Goal: Task Accomplishment & Management: Use online tool/utility

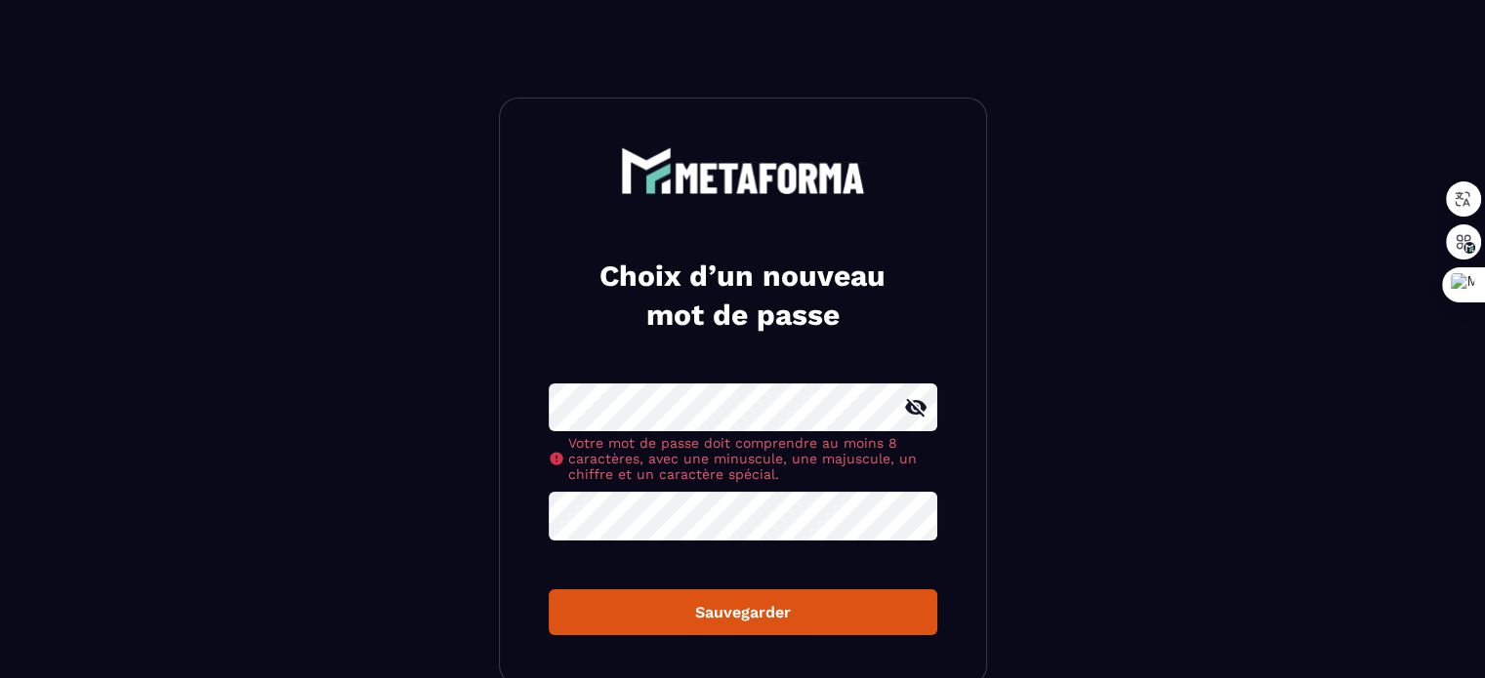
click at [698, 514] on form "Votre mot de passe doit comprendre au moins 8 caractères, avec une minuscule, u…" at bounding box center [743, 509] width 388 height 251
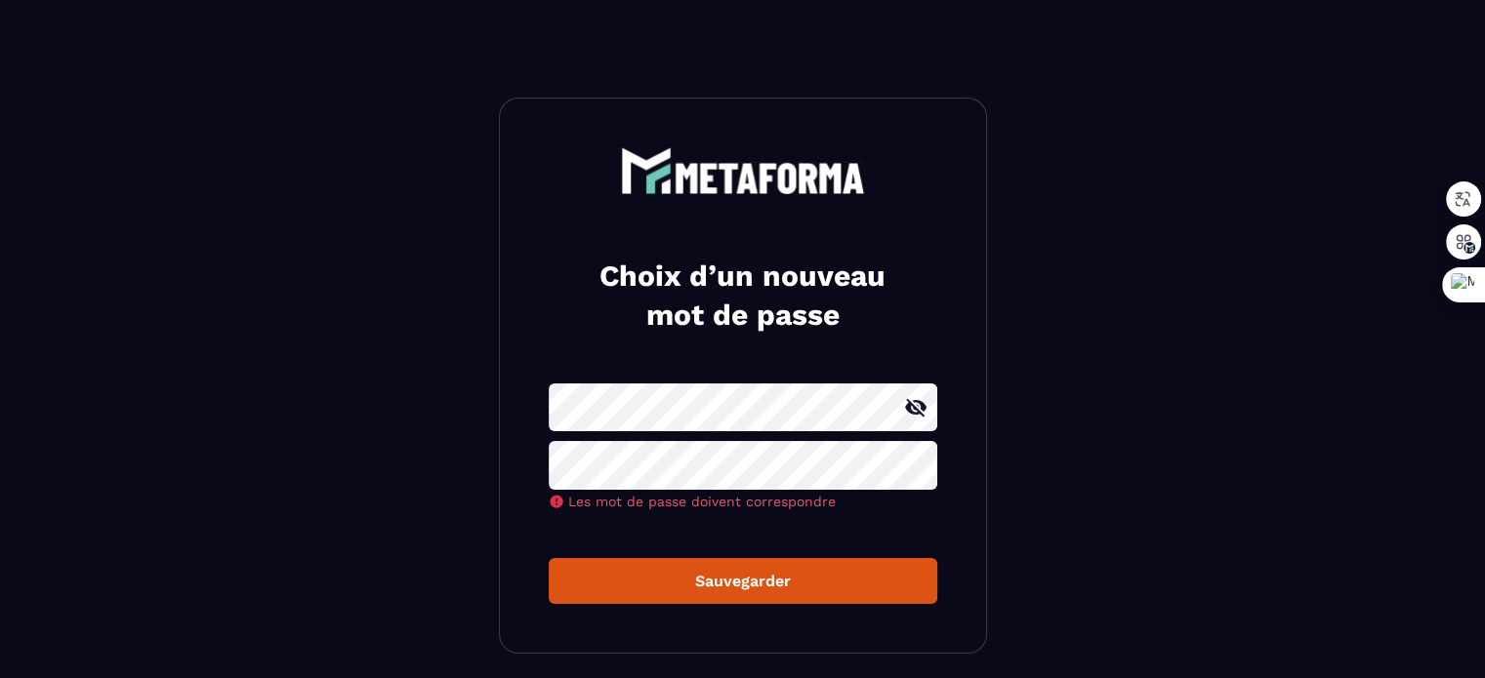
click at [905, 410] on icon at bounding box center [915, 407] width 23 height 23
click at [906, 409] on icon at bounding box center [915, 407] width 21 height 15
click at [774, 573] on button "Sauvegarder" at bounding box center [743, 581] width 388 height 46
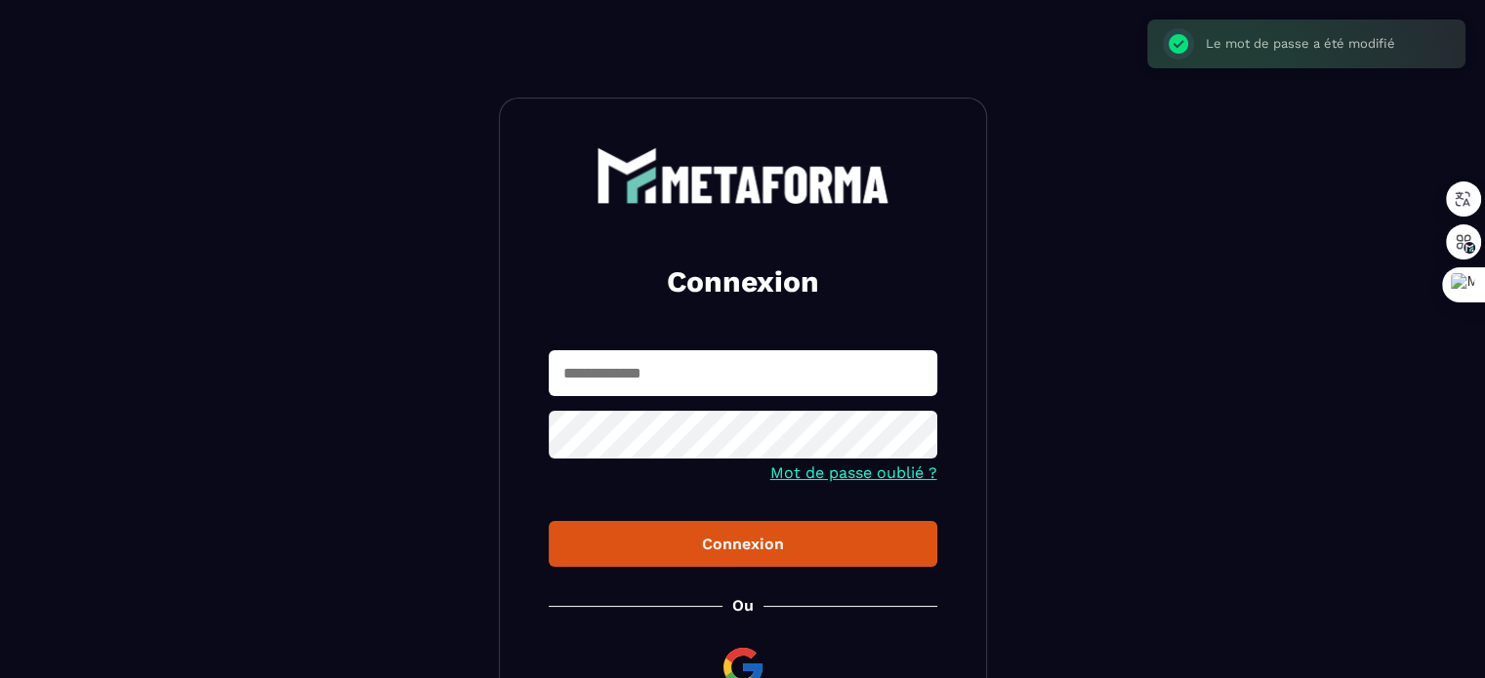
click at [625, 373] on input "text" at bounding box center [743, 373] width 388 height 46
type input "**********"
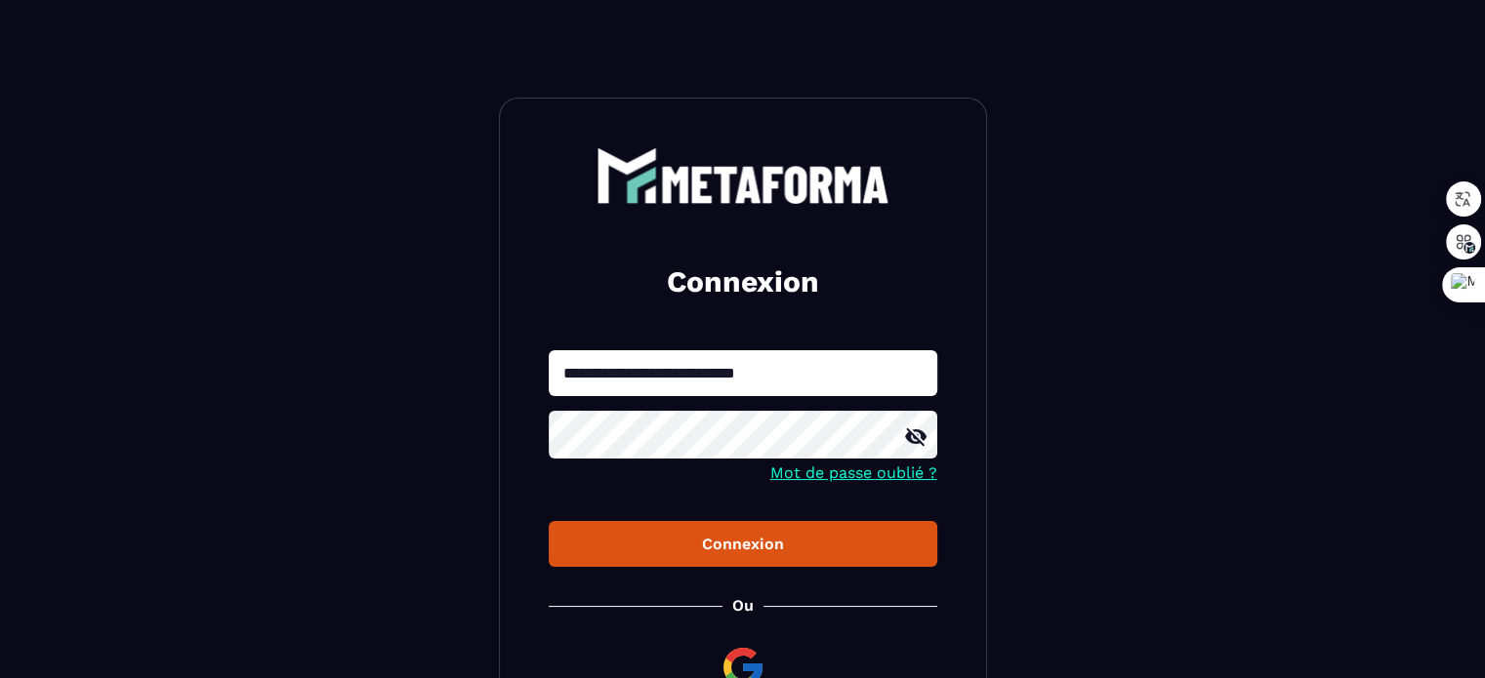
click at [749, 546] on div "Connexion" at bounding box center [742, 544] width 357 height 19
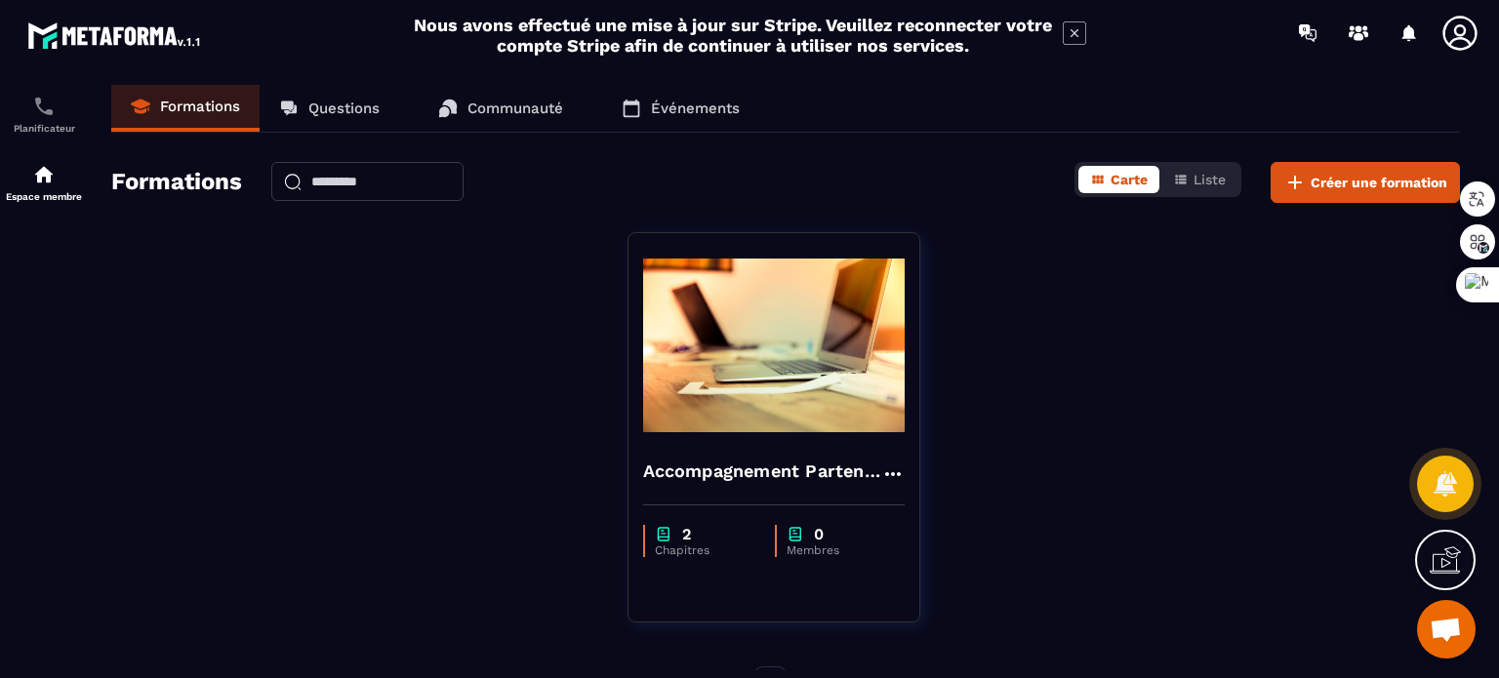
click at [348, 110] on p "Questions" at bounding box center [343, 109] width 71 height 18
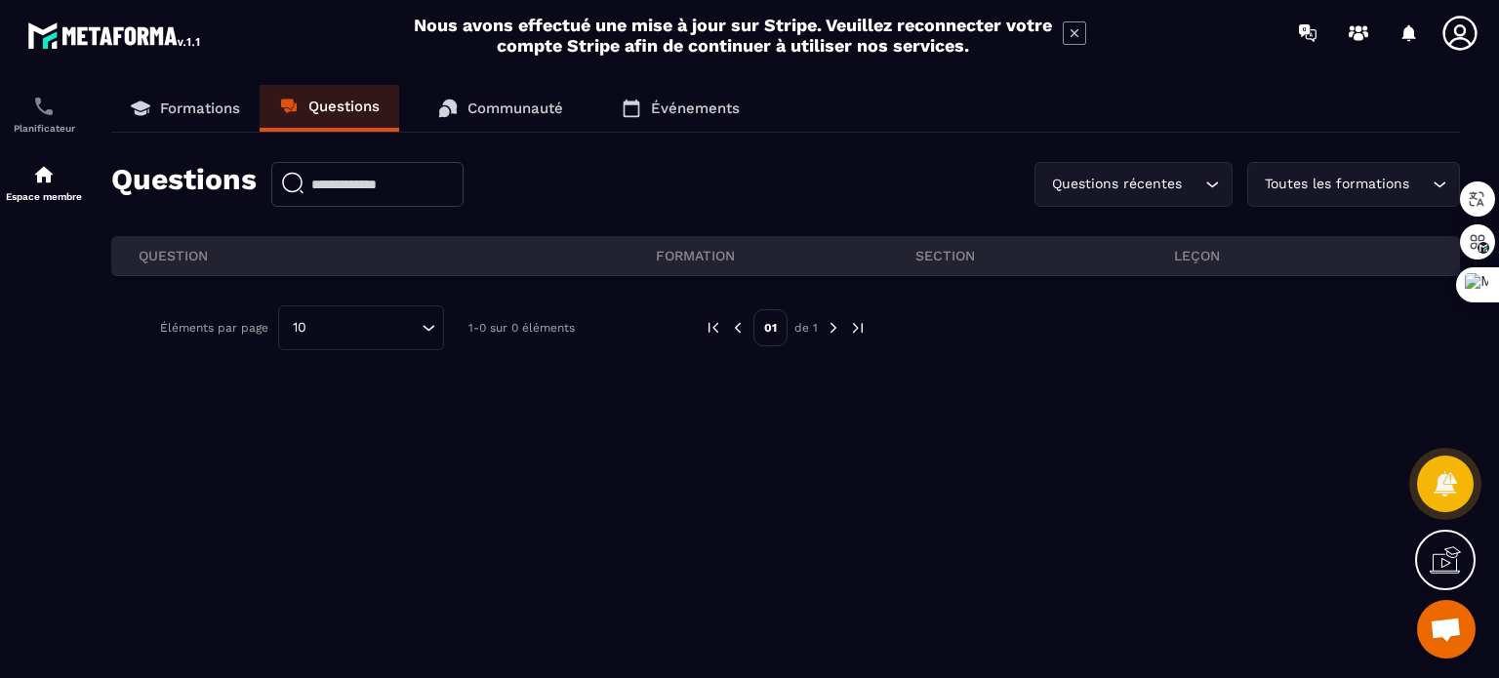
click at [507, 113] on p "Communauté" at bounding box center [516, 109] width 96 height 18
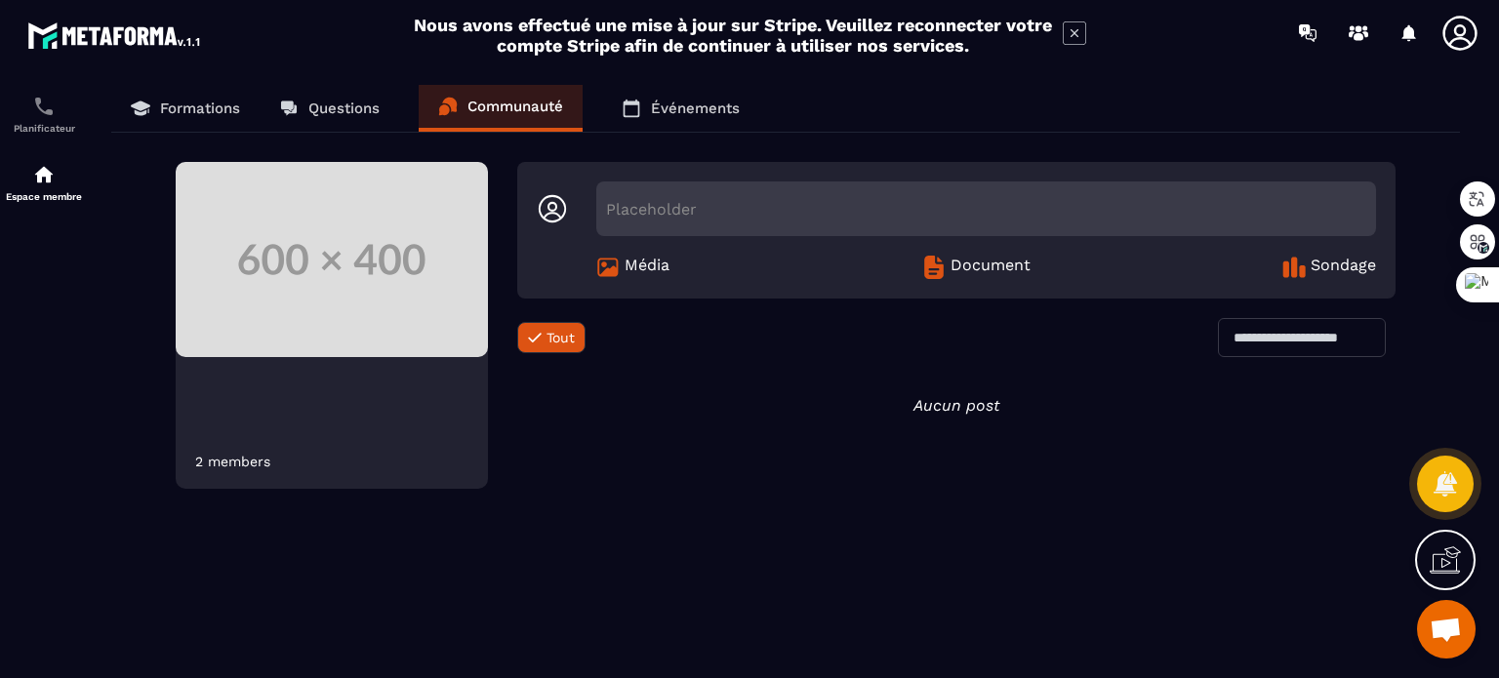
click at [698, 113] on p "Événements" at bounding box center [695, 109] width 89 height 18
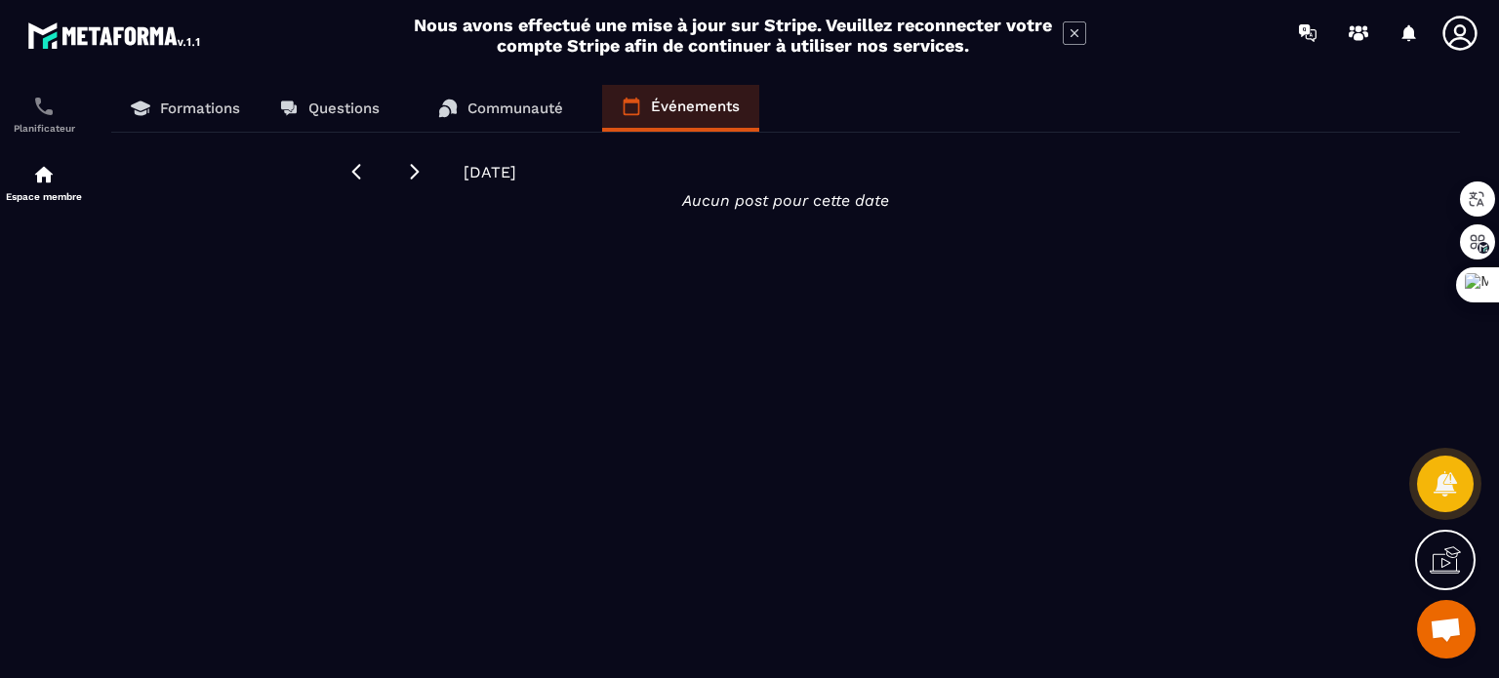
click at [207, 108] on p "Formations" at bounding box center [200, 109] width 80 height 18
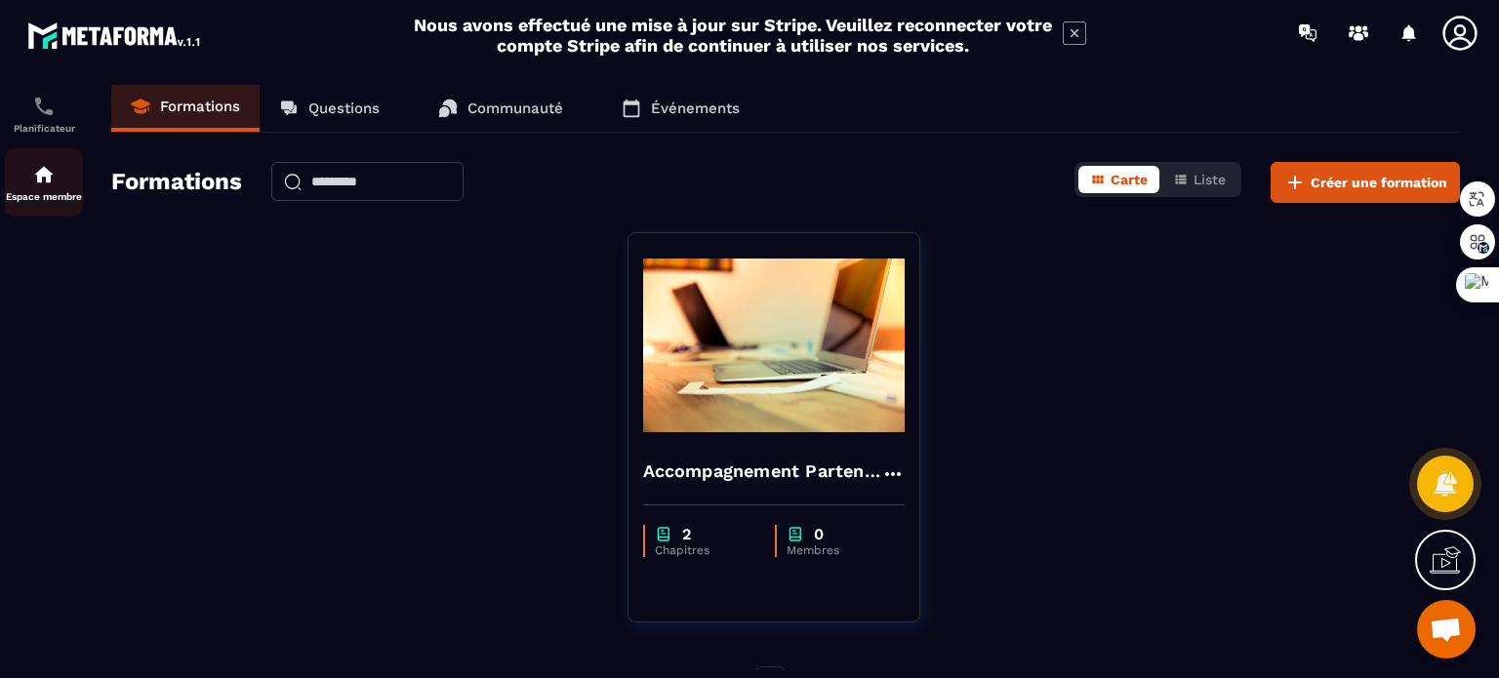
click at [49, 185] on img at bounding box center [43, 174] width 23 height 23
click at [1118, 186] on span "Carte" at bounding box center [1129, 180] width 37 height 16
click at [1215, 181] on span "Liste" at bounding box center [1210, 180] width 32 height 16
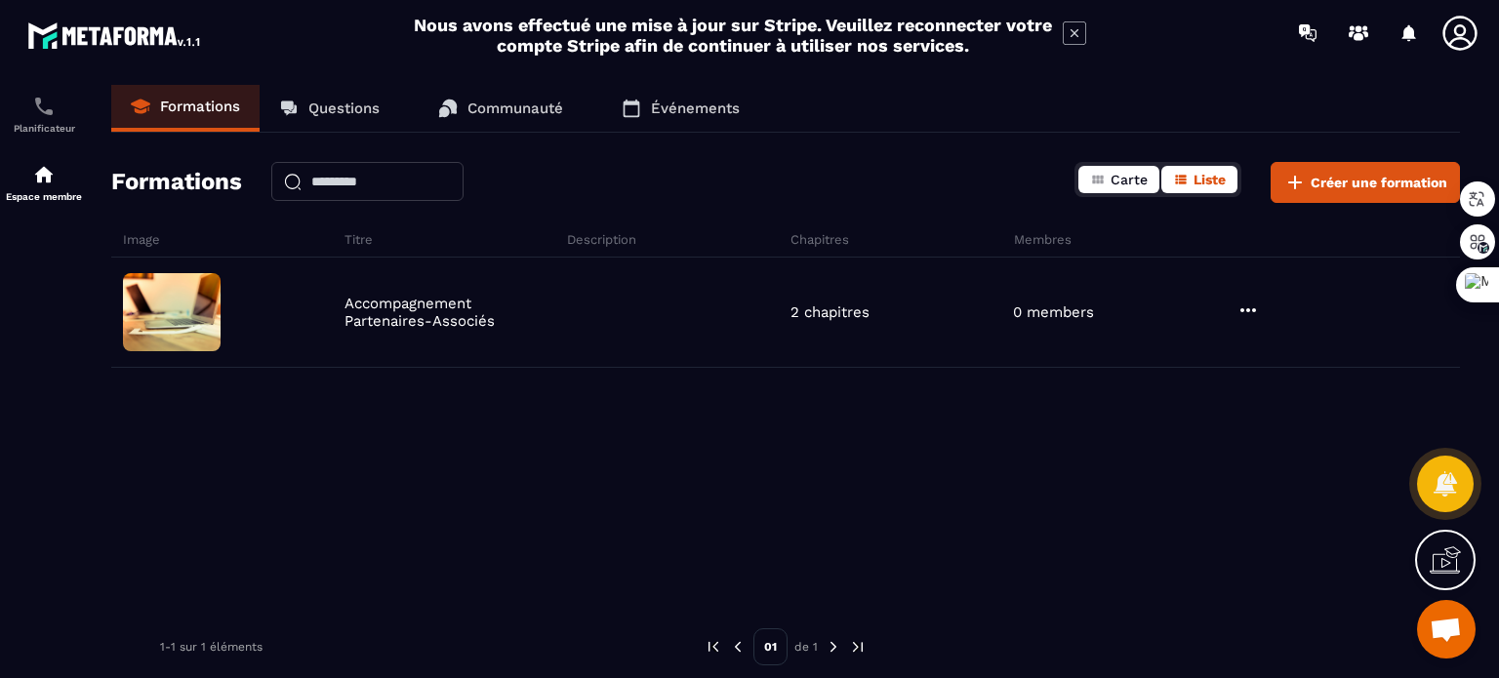
click at [1119, 177] on span "Carte" at bounding box center [1129, 180] width 37 height 16
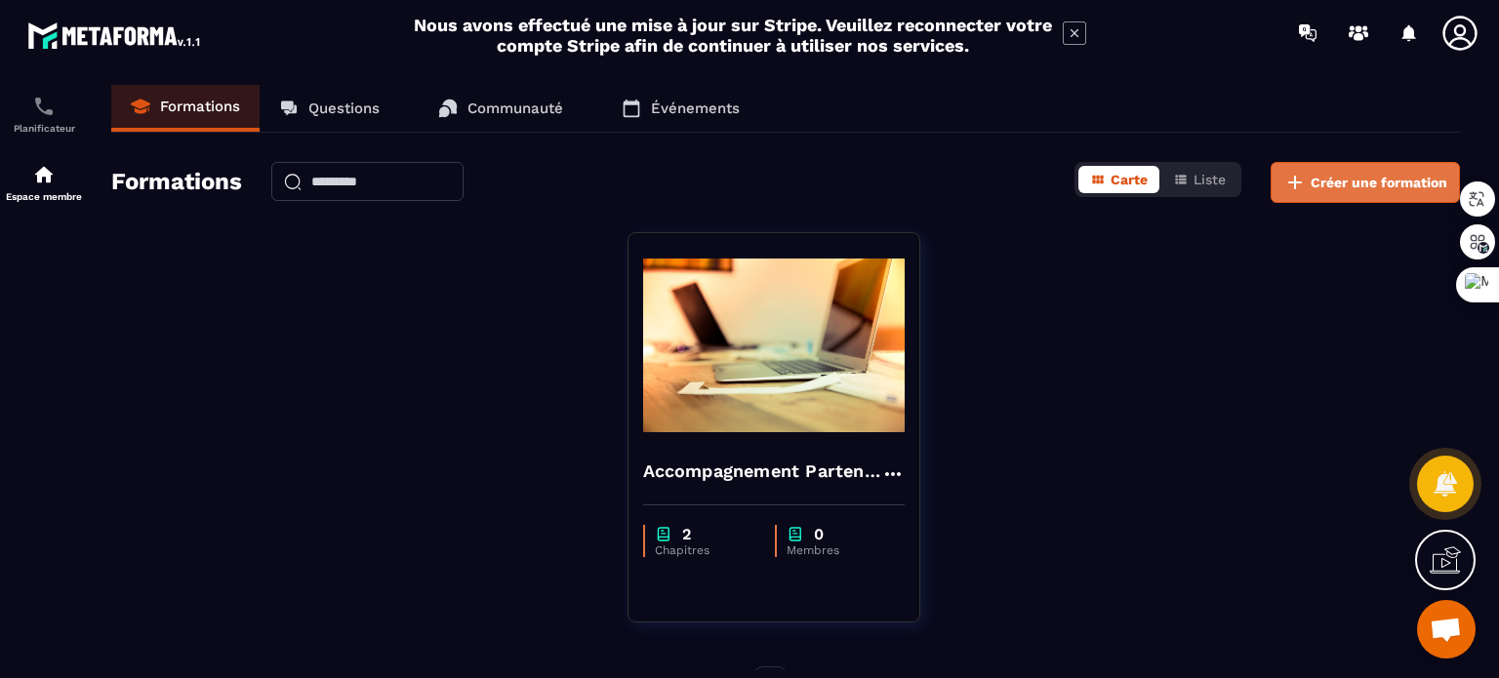
click at [1351, 178] on span "Créer une formation" at bounding box center [1379, 183] width 137 height 20
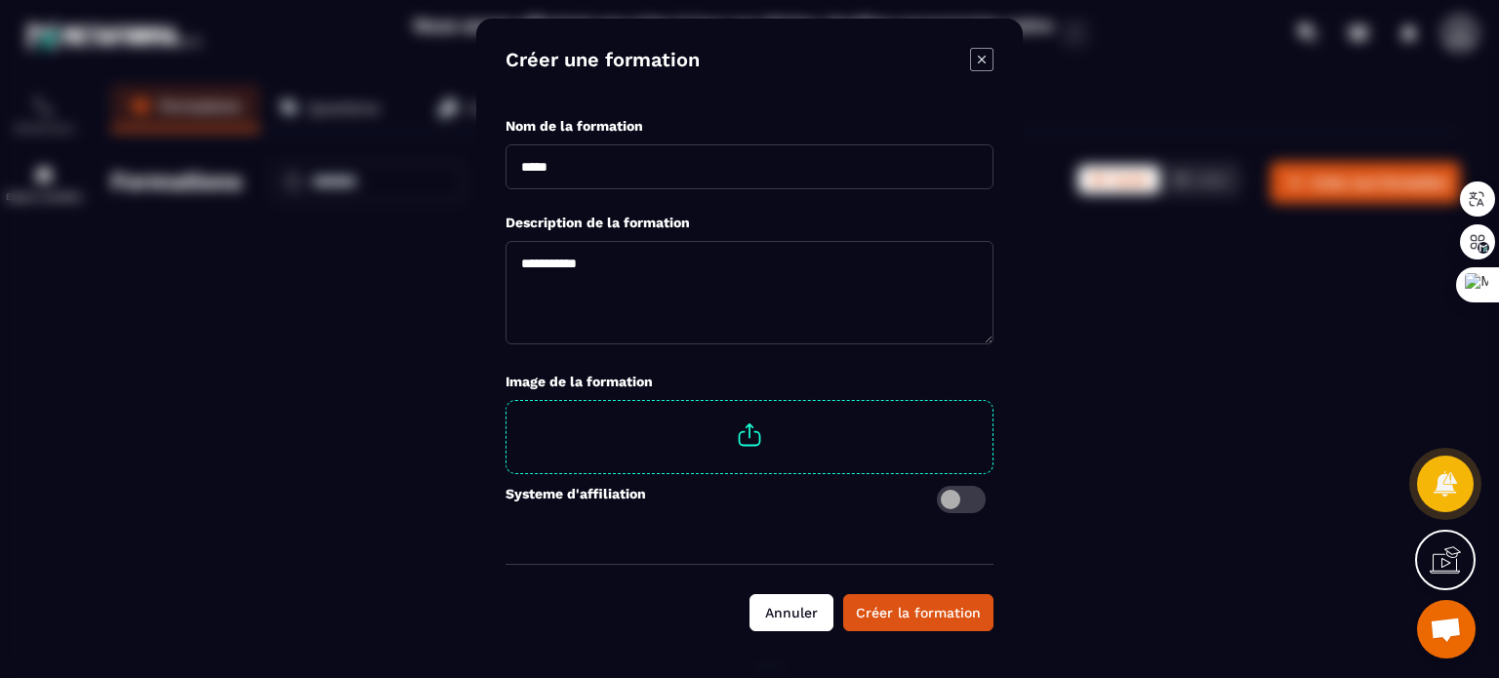
click at [805, 612] on button "Annuler" at bounding box center [792, 612] width 84 height 37
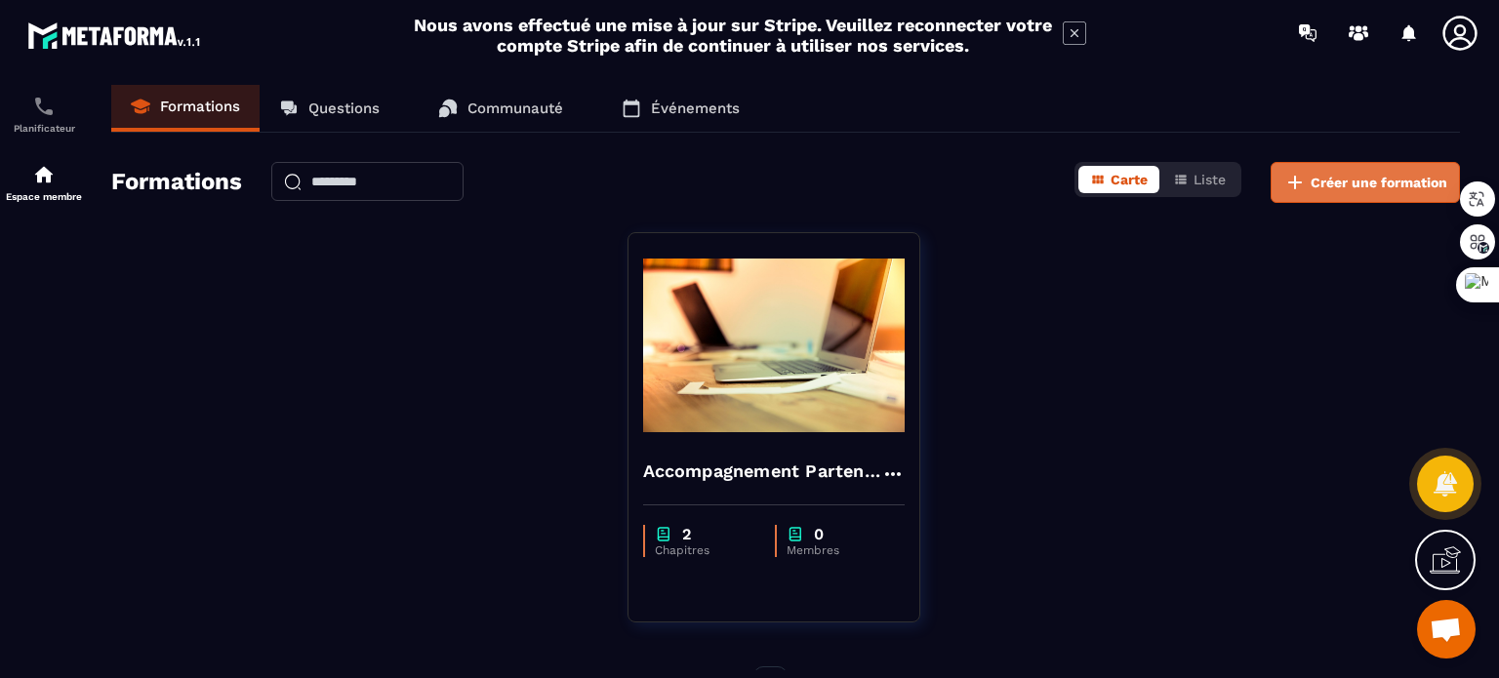
click at [1312, 186] on span "Créer une formation" at bounding box center [1379, 183] width 137 height 20
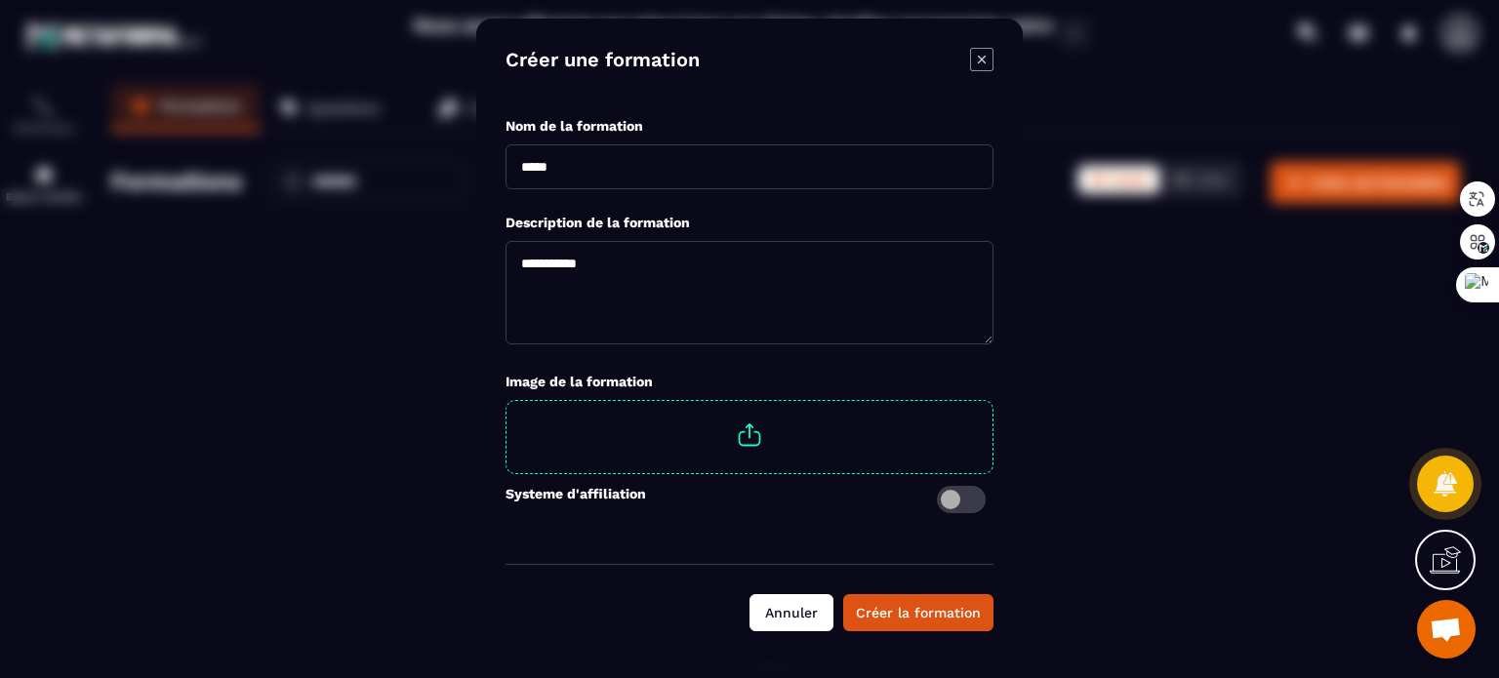
click at [795, 610] on button "Annuler" at bounding box center [792, 612] width 84 height 37
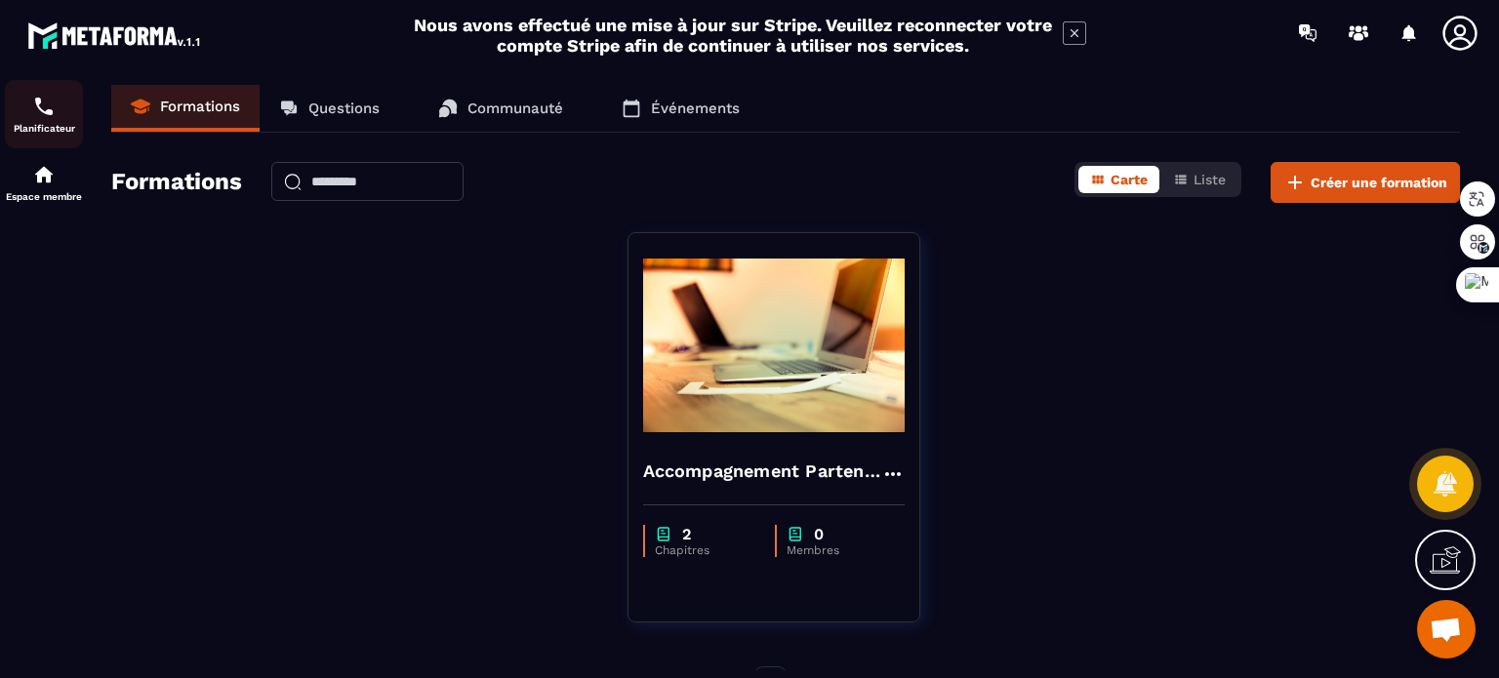
click at [27, 119] on div "Planificateur" at bounding box center [44, 114] width 78 height 39
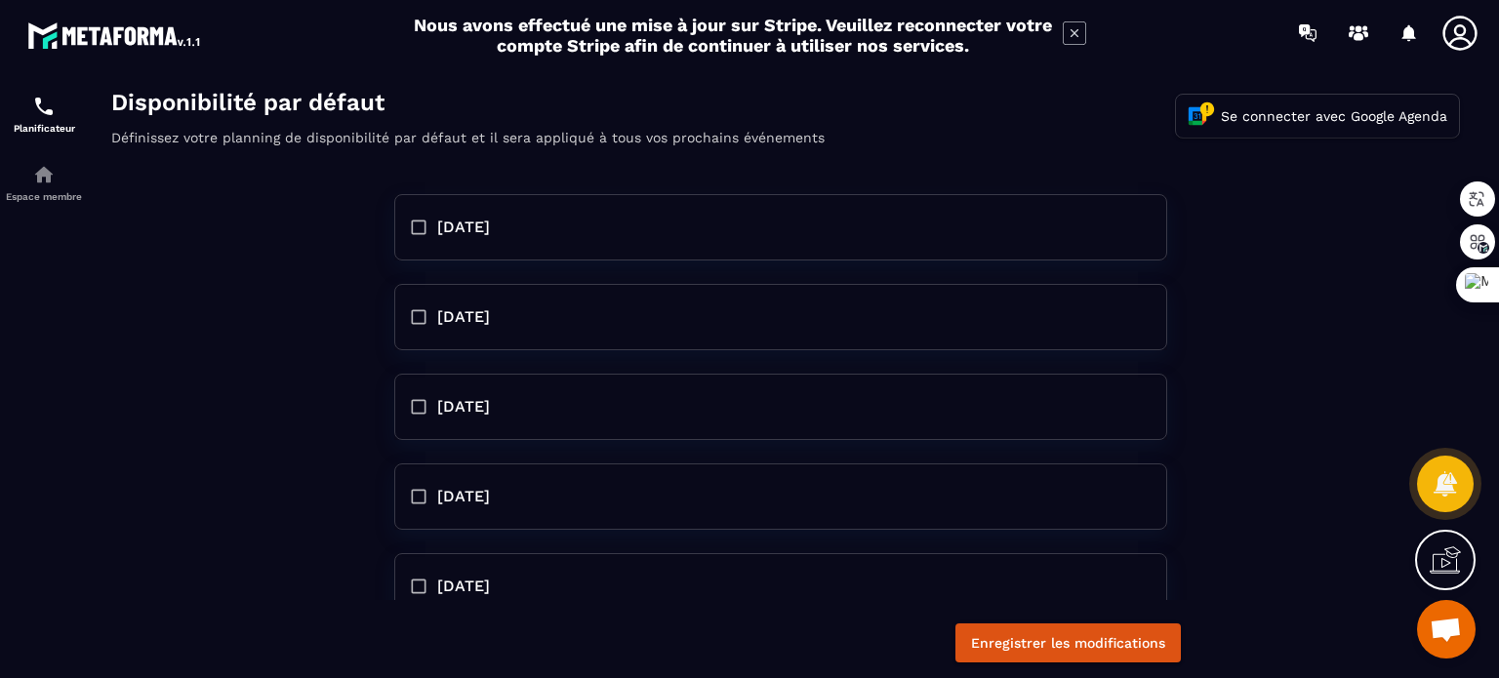
drag, startPoint x: 1259, startPoint y: 303, endPoint x: 1332, endPoint y: 268, distance: 80.8
click at [1332, 268] on div "[DATE] [DATE] [DATE] [DATE] [DATE] [DATE] [DATE]" at bounding box center [786, 385] width 1388 height 429
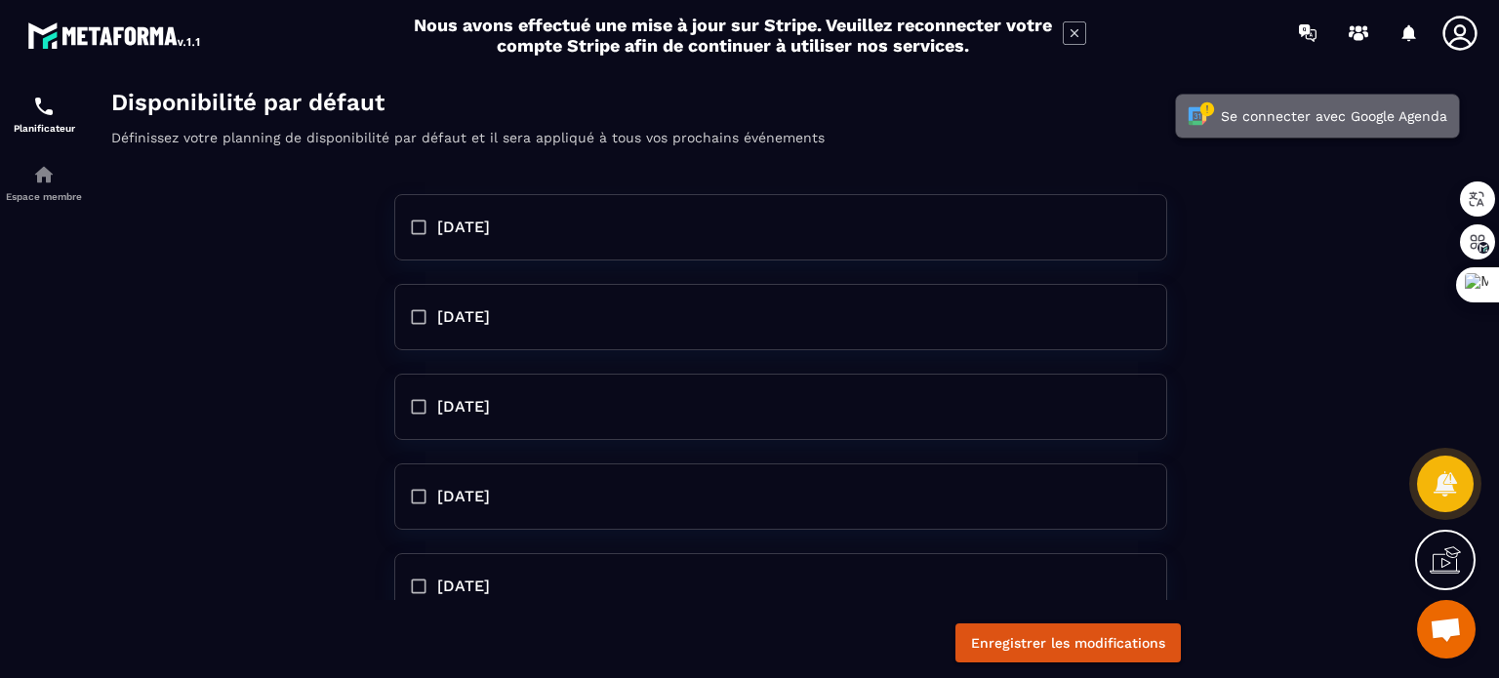
click at [1302, 112] on button "Se connecter avec Google Agenda" at bounding box center [1317, 116] width 283 height 43
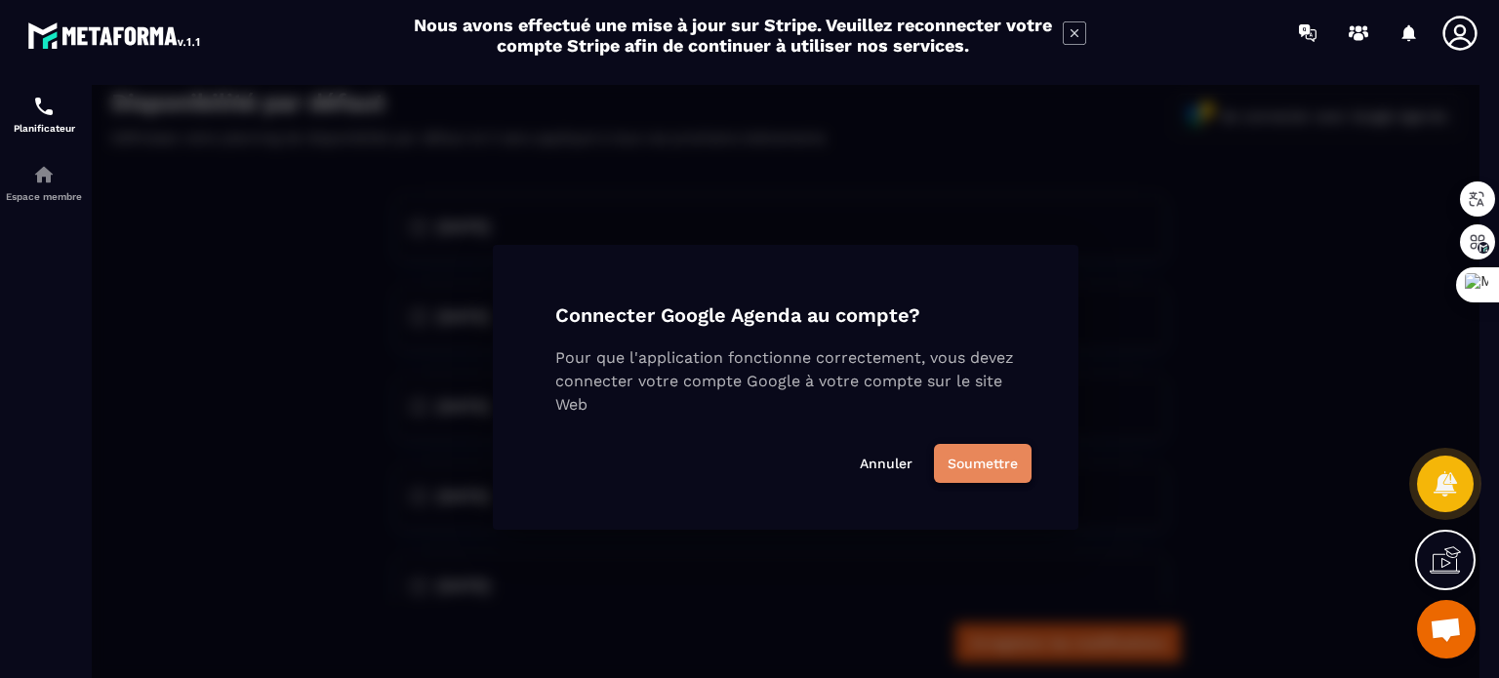
click at [983, 467] on button "Soumettre" at bounding box center [983, 463] width 98 height 39
